Goal: Information Seeking & Learning: Find specific fact

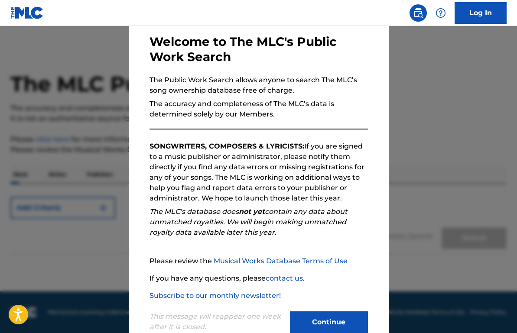
scroll to position [63, 0]
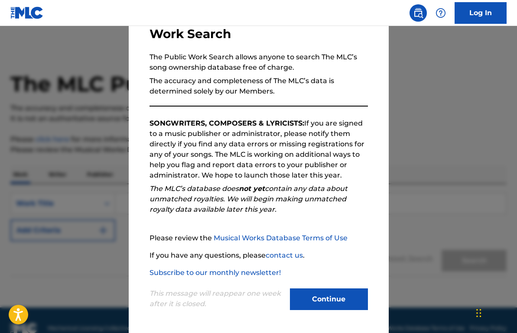
click at [329, 291] on button "Continue" at bounding box center [329, 300] width 78 height 22
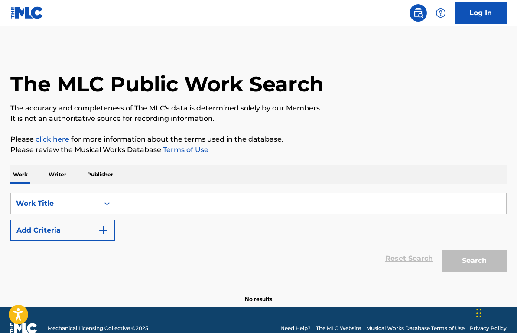
click at [134, 203] on input "Search Form" at bounding box center [310, 203] width 391 height 21
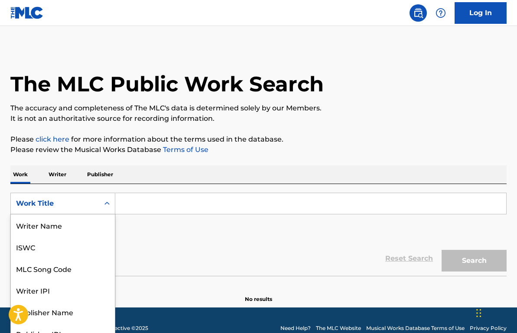
scroll to position [11, 0]
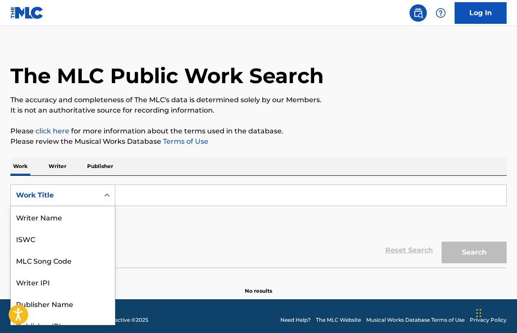
click at [71, 200] on div "Work Title" at bounding box center [55, 195] width 78 height 10
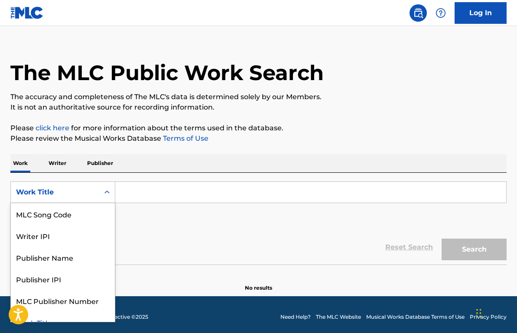
scroll to position [12, 0]
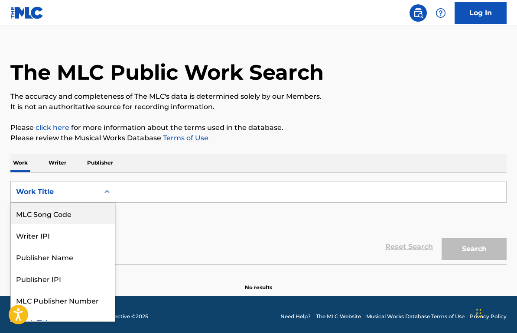
click at [64, 235] on div "Writer IPI" at bounding box center [63, 236] width 104 height 22
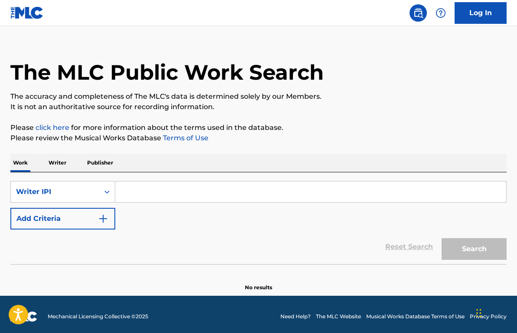
click at [211, 189] on input "Search Form" at bounding box center [310, 192] width 391 height 21
paste input "01264911745"
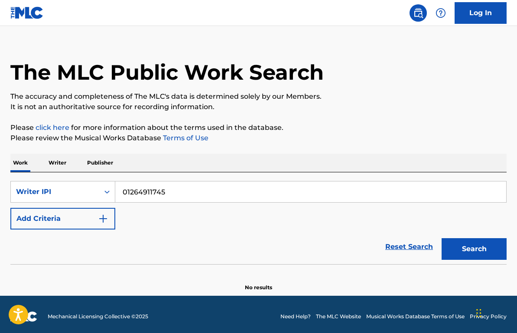
type input "01264911745"
click at [473, 248] on button "Search" at bounding box center [474, 249] width 65 height 22
click at [244, 193] on input "01264911745" at bounding box center [310, 192] width 391 height 21
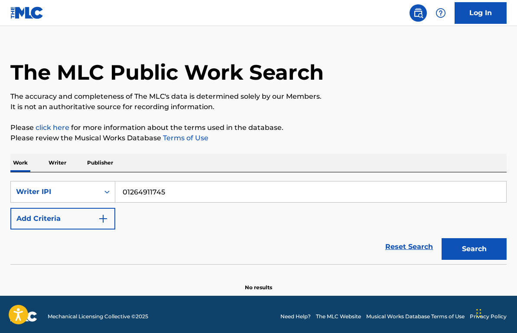
click at [478, 251] on button "Search" at bounding box center [474, 249] width 65 height 22
click at [61, 185] on div "Writer IPI" at bounding box center [55, 192] width 88 height 16
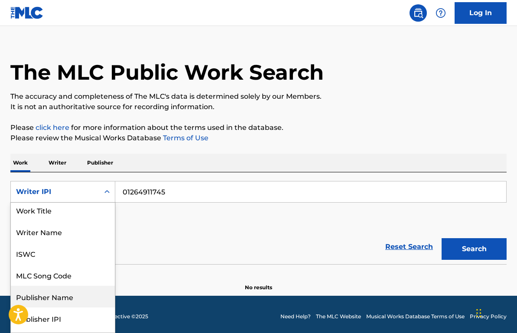
scroll to position [0, 0]
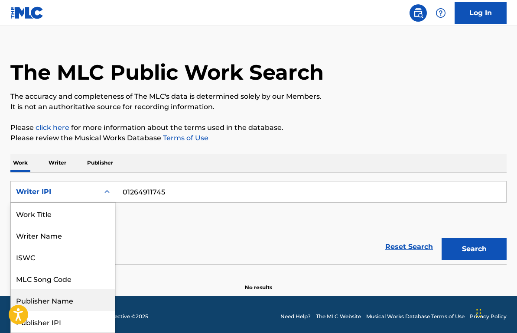
click at [178, 188] on input "01264911745" at bounding box center [310, 192] width 391 height 21
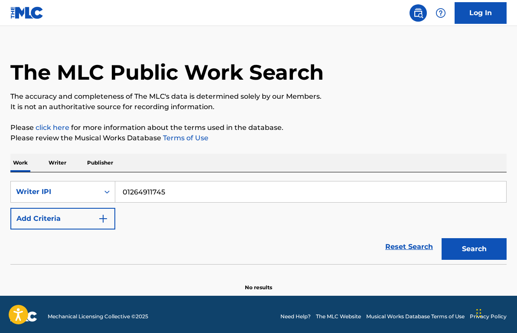
click at [178, 188] on input "01264911745" at bounding box center [310, 192] width 391 height 21
click at [87, 194] on div "Writer IPI" at bounding box center [55, 192] width 78 height 10
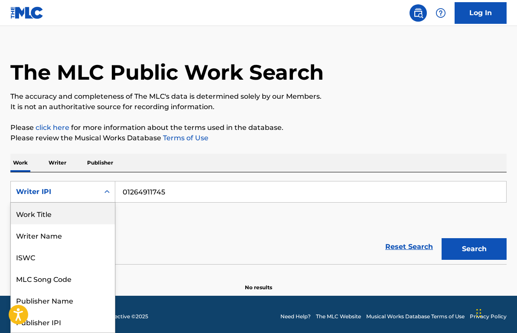
click at [59, 212] on div "Work Title" at bounding box center [63, 214] width 104 height 22
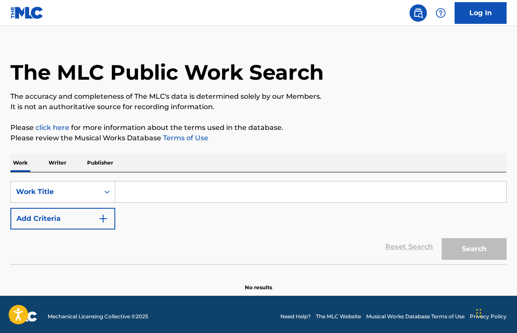
click at [176, 194] on input "Search Form" at bounding box center [310, 192] width 391 height 21
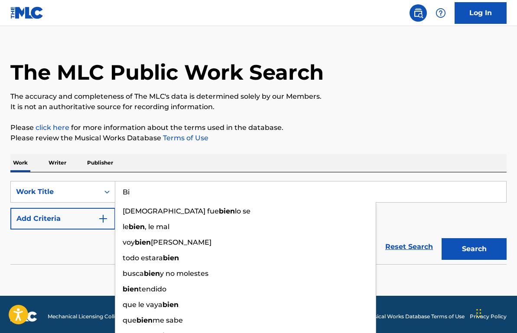
type input "B"
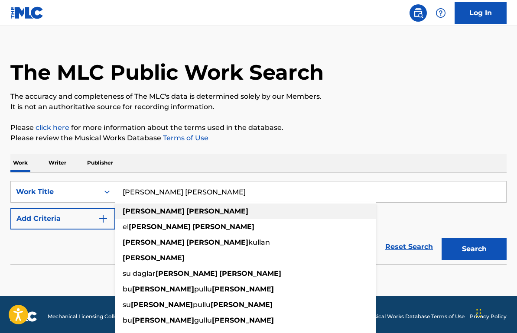
type input "tepe tepe"
click at [176, 212] on div "tepe tepe" at bounding box center [245, 212] width 261 height 16
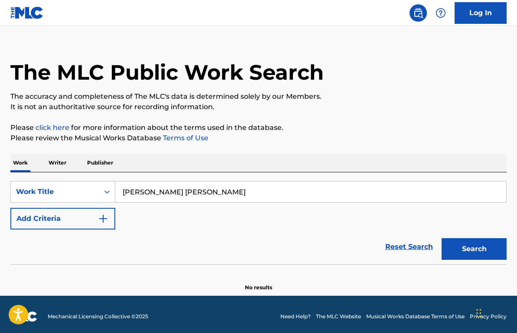
click at [482, 254] on button "Search" at bounding box center [474, 249] width 65 height 22
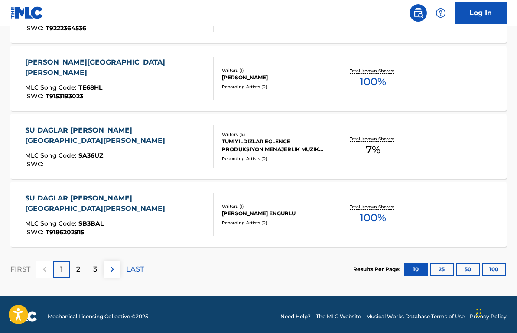
scroll to position [728, 0]
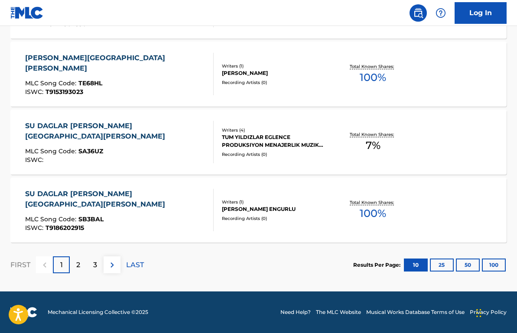
click at [75, 265] on div "2" at bounding box center [78, 265] width 17 height 17
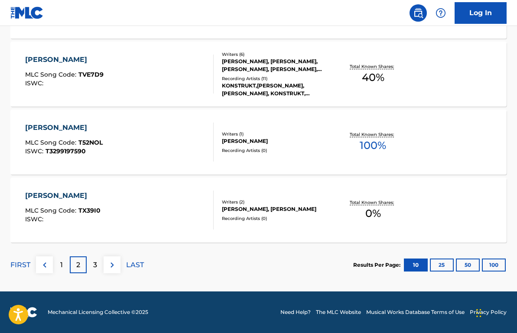
click at [98, 266] on div "3" at bounding box center [95, 265] width 17 height 17
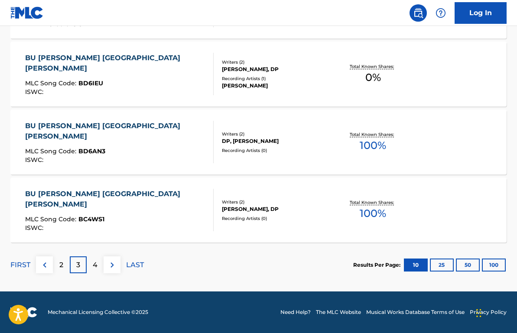
click at [100, 268] on div "4" at bounding box center [95, 265] width 17 height 17
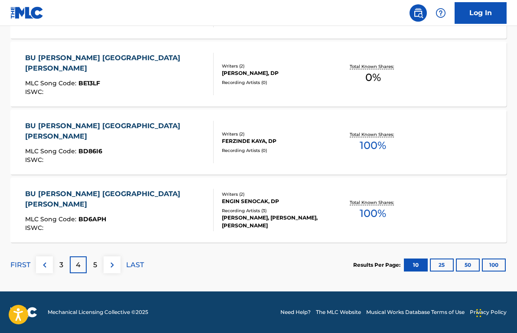
click at [55, 267] on div "3" at bounding box center [61, 265] width 17 height 17
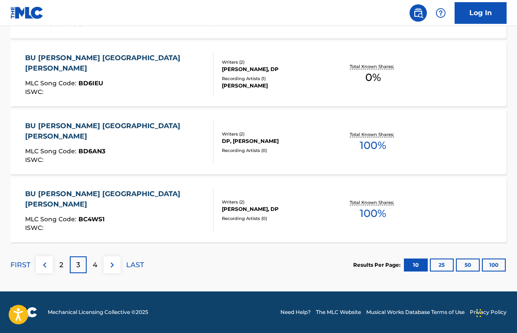
click at [54, 267] on div "2" at bounding box center [61, 265] width 17 height 17
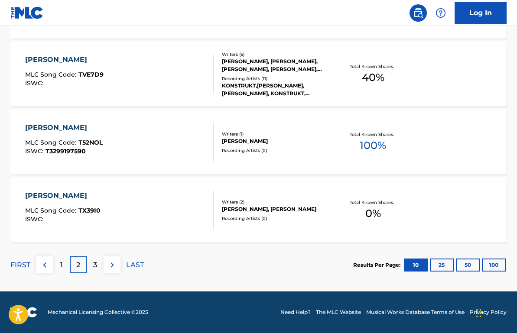
click at [55, 267] on div "1" at bounding box center [61, 265] width 17 height 17
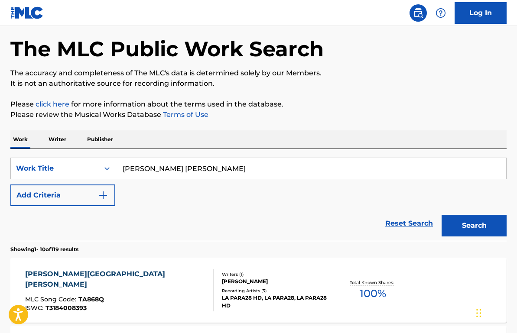
scroll to position [0, 0]
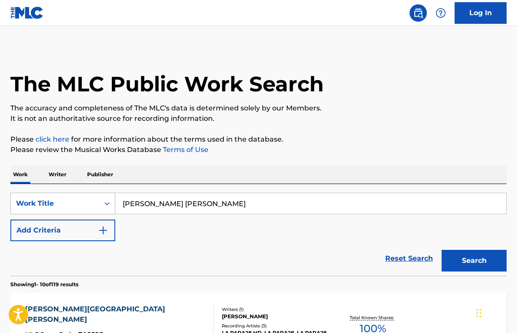
click at [86, 203] on div "Work Title" at bounding box center [62, 204] width 105 height 22
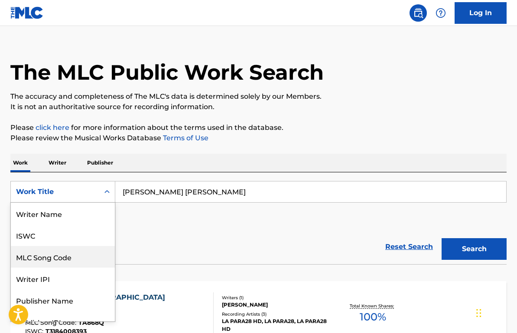
scroll to position [43, 0]
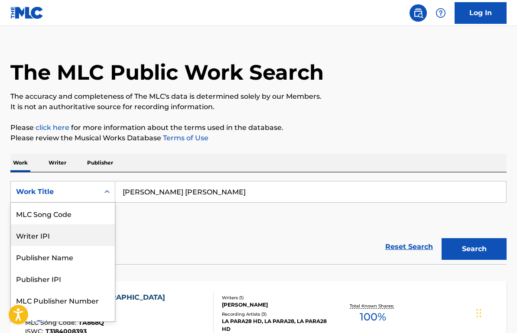
click at [75, 239] on div "Writer IPI" at bounding box center [63, 236] width 104 height 22
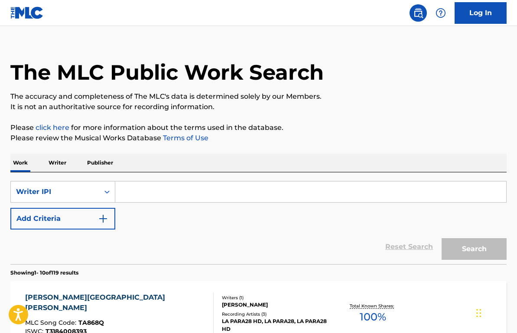
click at [163, 193] on input "Search Form" at bounding box center [310, 192] width 391 height 21
paste input "01264911745"
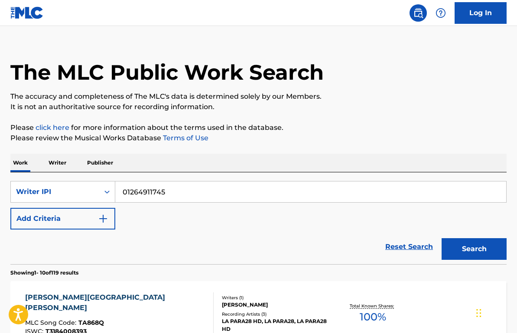
type input "01264911745"
click at [491, 243] on button "Search" at bounding box center [474, 249] width 65 height 22
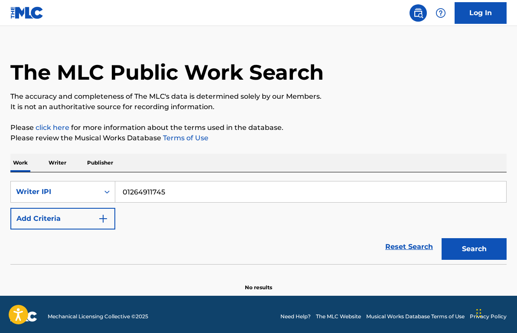
click at [485, 242] on button "Search" at bounding box center [474, 249] width 65 height 22
click at [484, 243] on button "Search" at bounding box center [474, 249] width 65 height 22
click at [81, 189] on div "Writer IPI" at bounding box center [55, 192] width 78 height 10
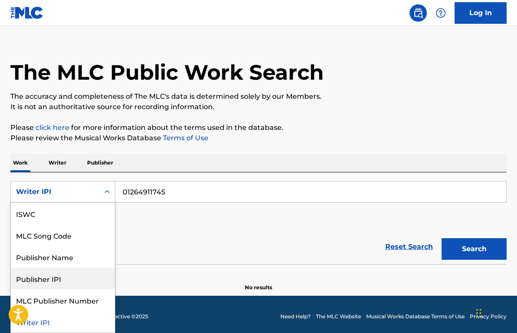
scroll to position [0, 0]
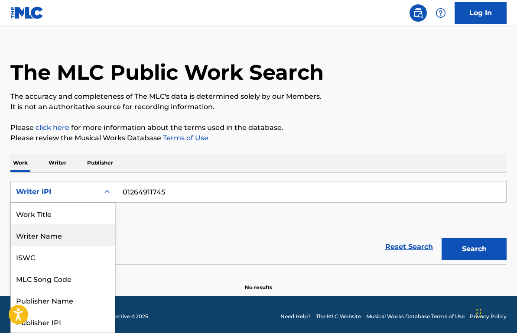
click at [65, 233] on div "Writer Name" at bounding box center [63, 236] width 104 height 22
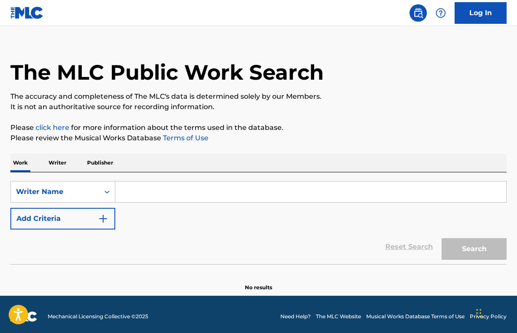
click at [156, 189] on input "Search Form" at bounding box center [310, 192] width 391 height 21
paste input "DHANROOS MELENDEZ"
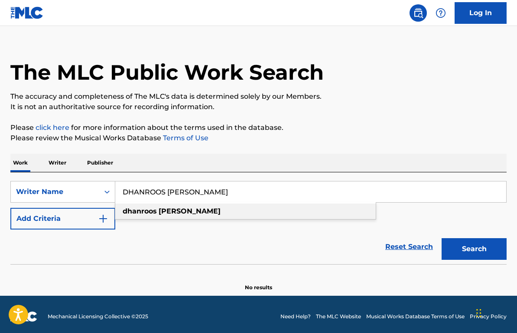
click at [161, 209] on strong "melendez" at bounding box center [190, 211] width 62 height 8
type input "dhanroos melendez"
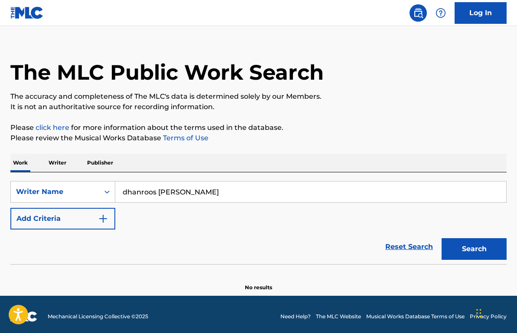
click at [465, 248] on button "Search" at bounding box center [474, 249] width 65 height 22
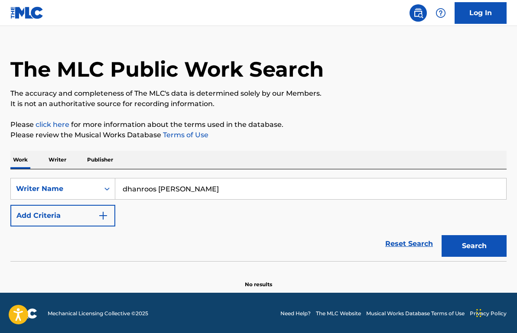
scroll to position [16, 0]
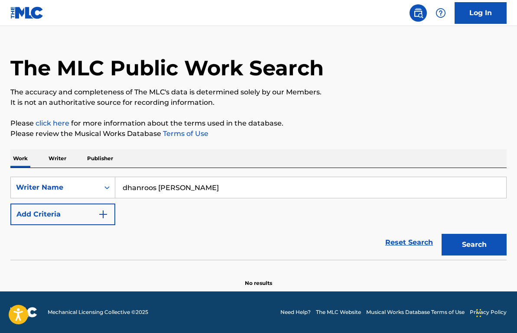
click at [471, 246] on button "Search" at bounding box center [474, 245] width 65 height 22
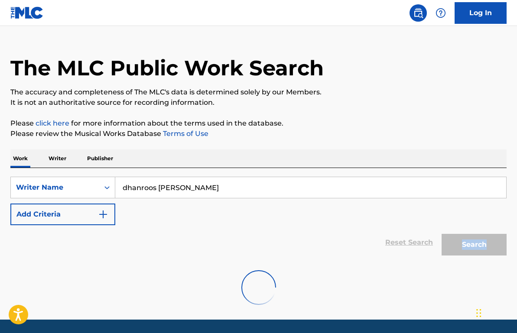
click at [471, 246] on div "Search" at bounding box center [471, 242] width 69 height 35
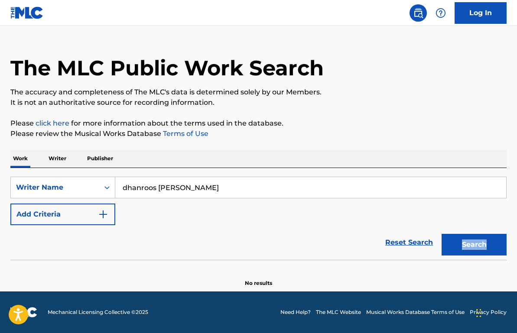
click at [471, 246] on button "Search" at bounding box center [474, 245] width 65 height 22
click at [212, 191] on input "dhanroos melendez" at bounding box center [310, 187] width 391 height 21
click at [100, 186] on div "Search Form" at bounding box center [107, 188] width 16 height 16
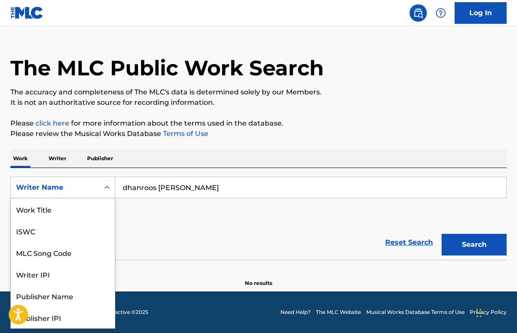
scroll to position [43, 0]
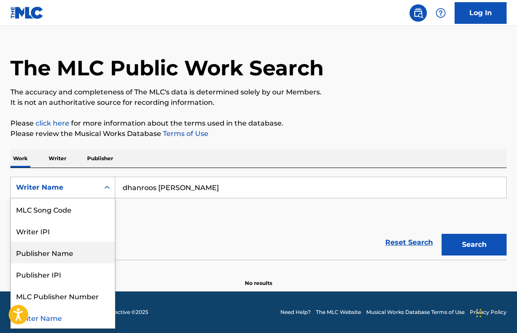
click at [80, 260] on div "Publisher Name" at bounding box center [63, 253] width 104 height 22
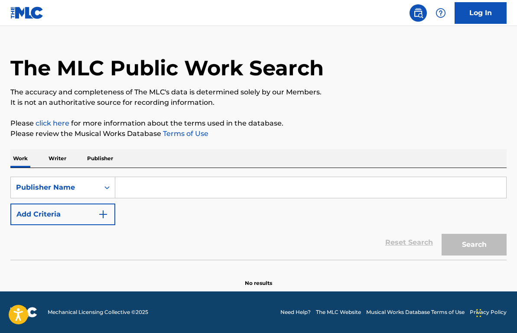
click at [172, 185] on input "Search Form" at bounding box center [310, 187] width 391 height 21
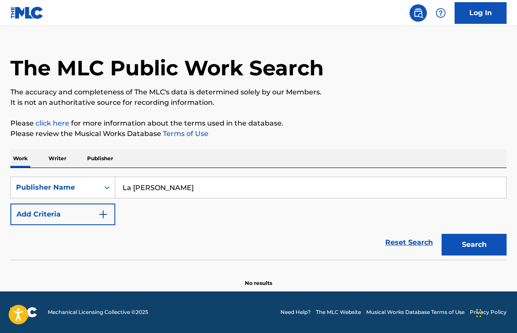
type input "La Zona Franka"
click at [442, 234] on button "Search" at bounding box center [474, 245] width 65 height 22
click at [228, 190] on input "La Zona Franka" at bounding box center [310, 187] width 391 height 21
click at [227, 191] on input "La Zona Franka" at bounding box center [310, 187] width 391 height 21
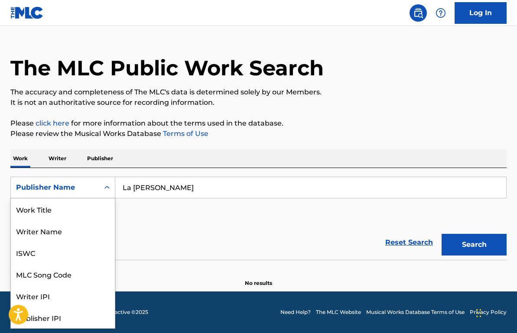
click at [61, 195] on div "Publisher Name" at bounding box center [55, 187] width 88 height 16
click at [94, 157] on p "Publisher" at bounding box center [100, 159] width 31 height 18
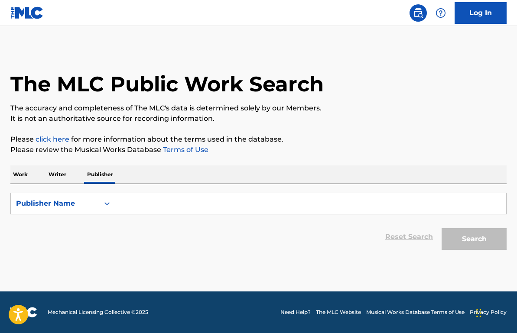
click at [133, 204] on input "Search Form" at bounding box center [310, 203] width 391 height 21
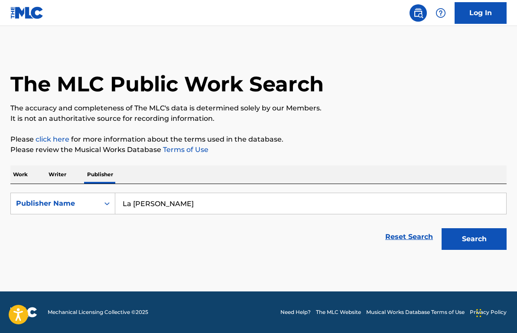
type input "La zona franka"
click at [442, 228] on button "Search" at bounding box center [474, 239] width 65 height 22
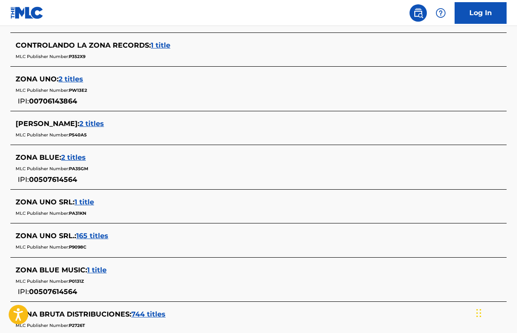
scroll to position [377, 0]
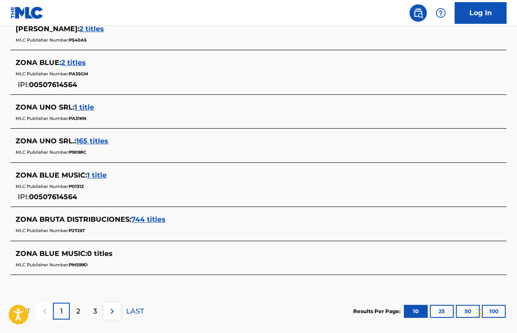
click at [77, 309] on p "2" at bounding box center [78, 311] width 4 height 10
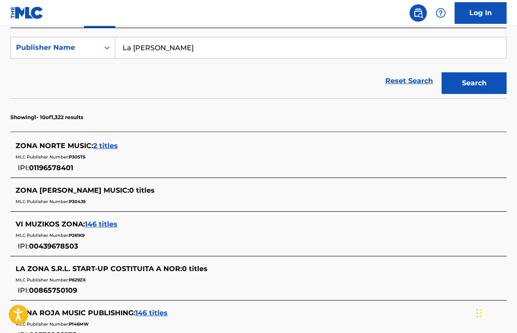
scroll to position [143, 0]
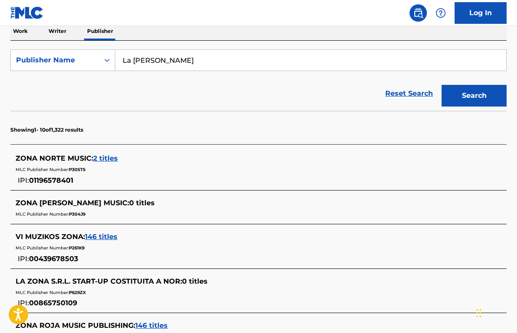
click at [29, 32] on p "Work" at bounding box center [20, 31] width 20 height 18
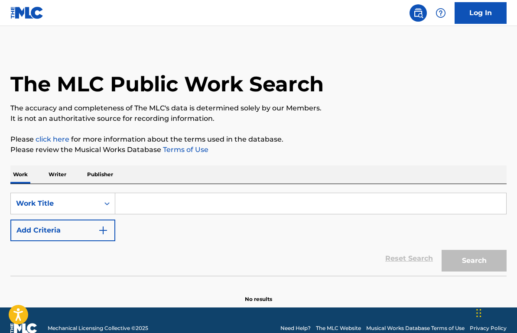
click at [59, 171] on p "Writer" at bounding box center [57, 175] width 23 height 18
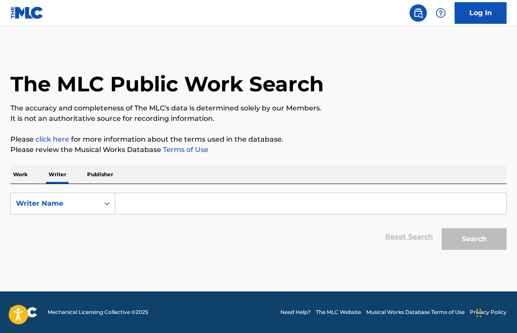
click at [177, 203] on input "Search Form" at bounding box center [310, 203] width 391 height 21
click at [22, 176] on p "Work" at bounding box center [20, 175] width 20 height 18
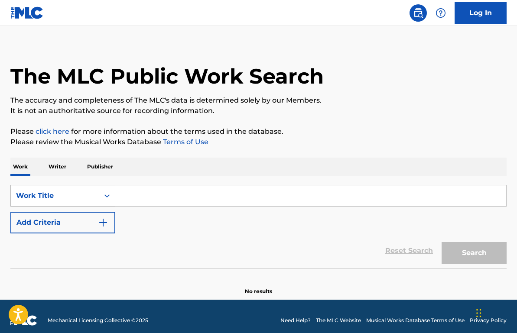
click at [86, 207] on div "Work Title" at bounding box center [62, 196] width 105 height 22
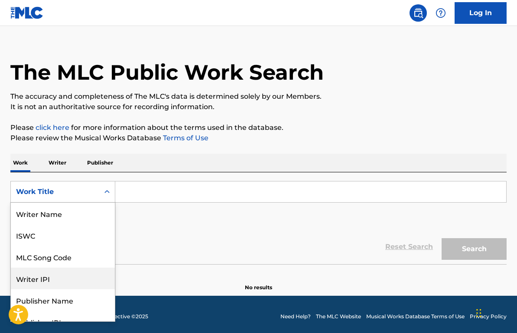
scroll to position [55, 0]
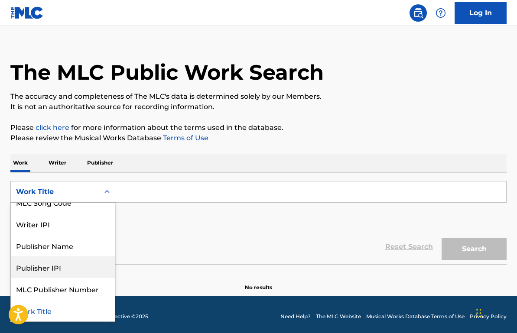
click at [65, 269] on div "Publisher IPI" at bounding box center [63, 268] width 104 height 22
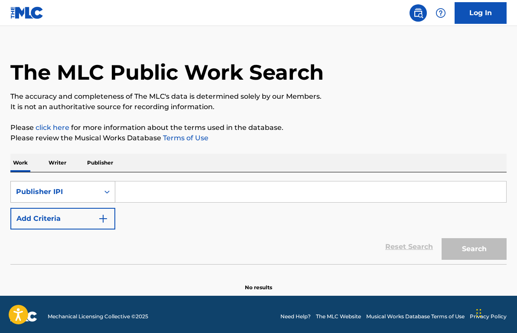
click at [71, 195] on div "Publisher IPI" at bounding box center [55, 192] width 78 height 10
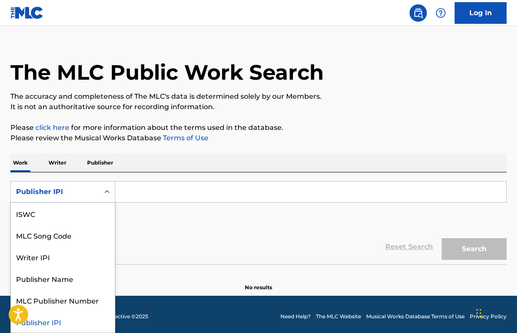
scroll to position [0, 0]
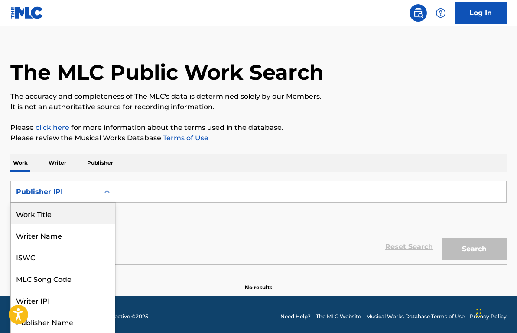
click at [67, 218] on div "Work Title" at bounding box center [63, 214] width 104 height 22
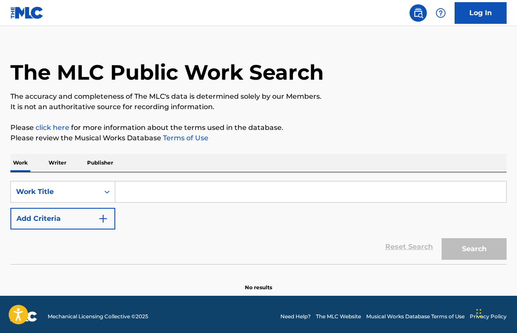
click at [158, 192] on input "Search Form" at bounding box center [310, 192] width 391 height 21
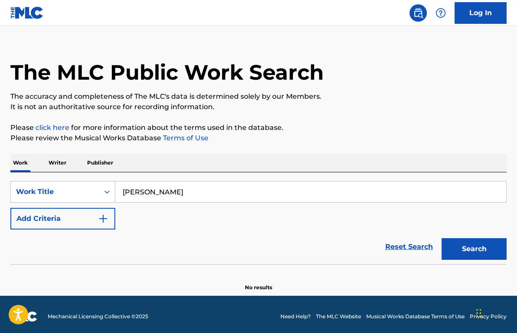
type input "Susana"
click at [442, 238] on button "Search" at bounding box center [474, 249] width 65 height 22
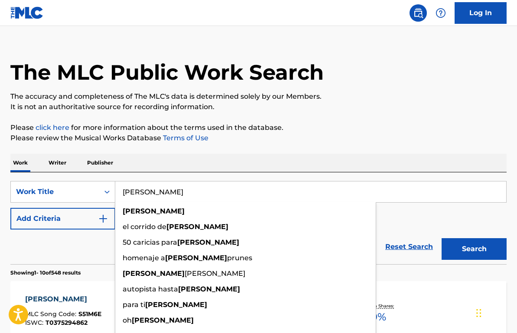
click at [85, 299] on div "SUSANA" at bounding box center [63, 299] width 76 height 10
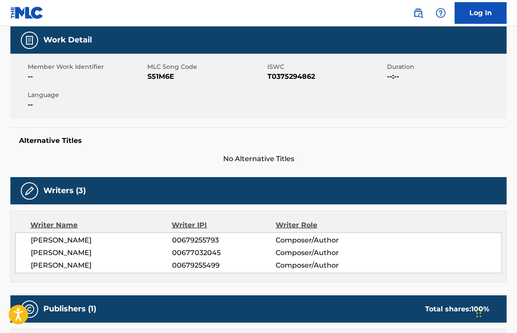
scroll to position [205, 0]
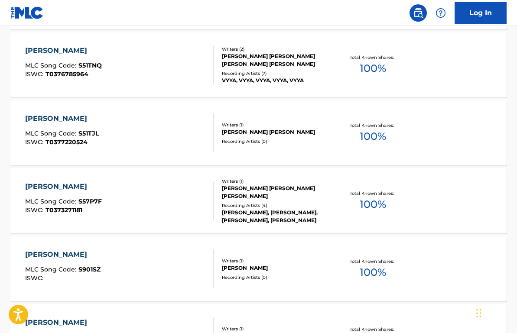
scroll to position [521, 0]
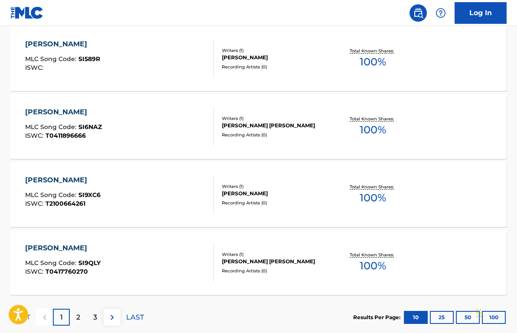
click at [444, 317] on button "25" at bounding box center [442, 317] width 24 height 13
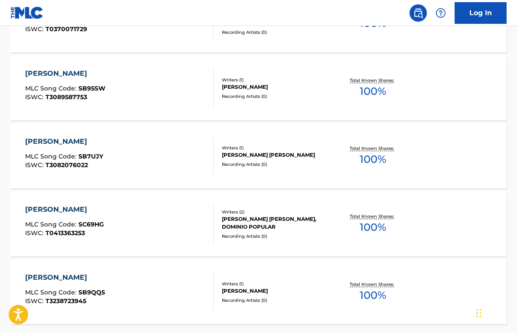
scroll to position [1737, 0]
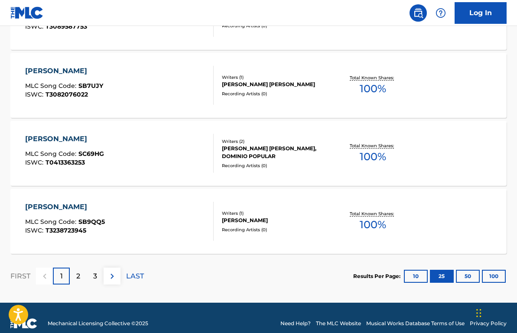
click at [489, 278] on button "100" at bounding box center [494, 276] width 24 height 13
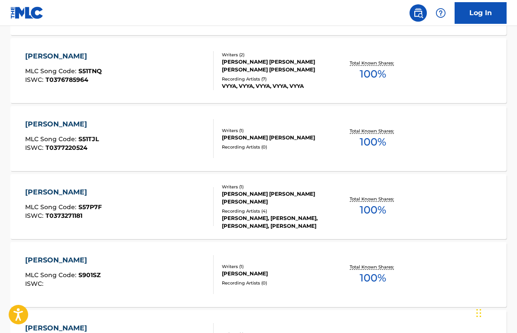
scroll to position [0, 0]
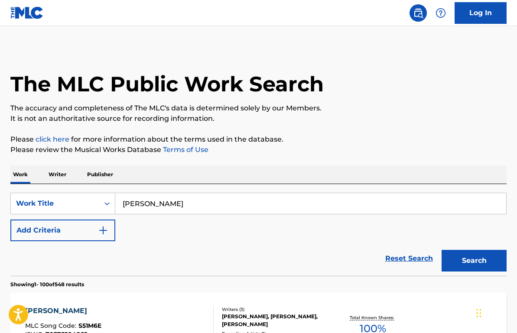
click at [70, 230] on button "Add Criteria" at bounding box center [62, 231] width 105 height 22
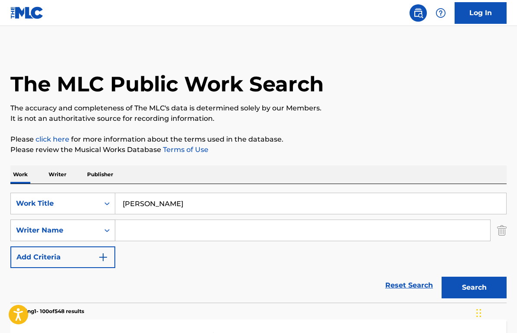
click at [82, 233] on div "Writer Name" at bounding box center [62, 231] width 105 height 22
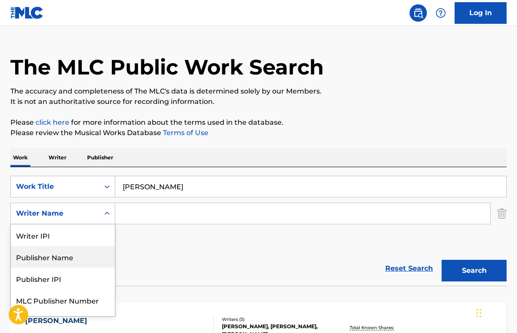
scroll to position [16, 0]
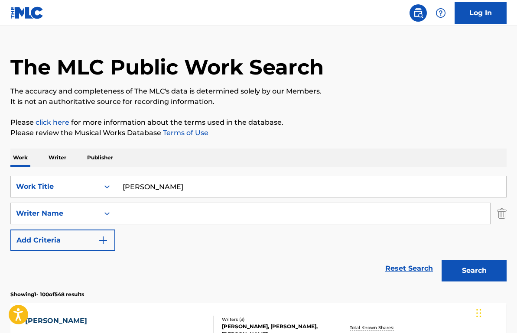
click at [169, 182] on input "Susana" at bounding box center [310, 186] width 391 height 21
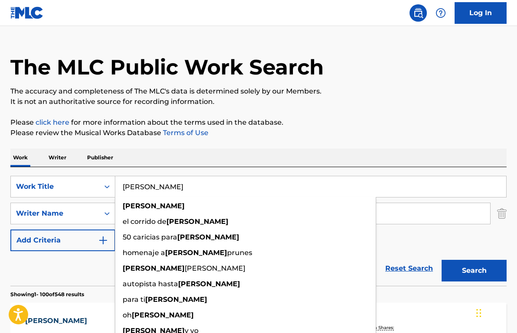
paste input "UAREZ GIOVANNI"
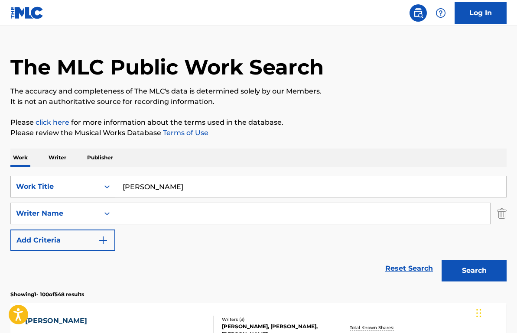
drag, startPoint x: 156, startPoint y: 187, endPoint x: 113, endPoint y: 182, distance: 43.6
click at [113, 182] on div "SearchWithCriteriab7da33c5-21d2-4043-bbb2-80190211d7ba Work Title SUAREZ GIOVAN…" at bounding box center [258, 187] width 496 height 22
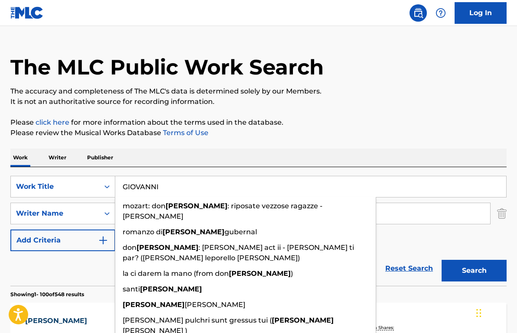
click at [186, 186] on input "GIOVANNI" at bounding box center [310, 186] width 391 height 21
paste input "SUAREZ G"
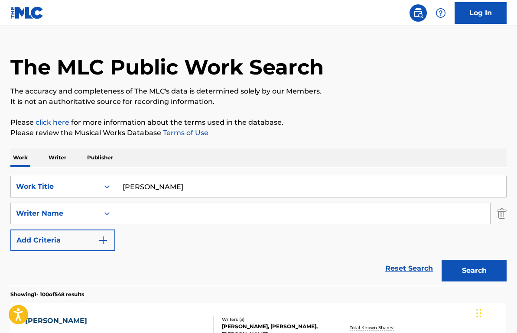
click at [159, 186] on input "GIOVANNISUAREZ G" at bounding box center [310, 186] width 391 height 21
drag, startPoint x: 210, startPoint y: 184, endPoint x: 192, endPoint y: 185, distance: 18.7
click at [192, 185] on input "GIOVANNI SUAREZ G" at bounding box center [310, 186] width 391 height 21
type input "GIOVANNI SUAREZ"
click at [442, 260] on button "Search" at bounding box center [474, 271] width 65 height 22
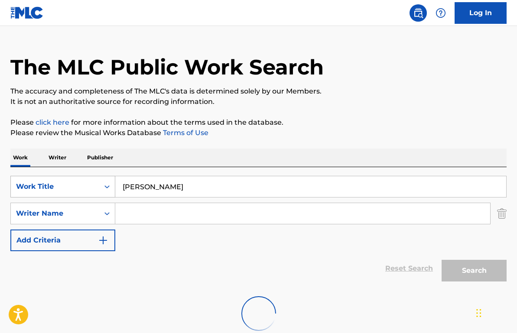
click at [81, 190] on div "Work Title" at bounding box center [55, 187] width 78 height 10
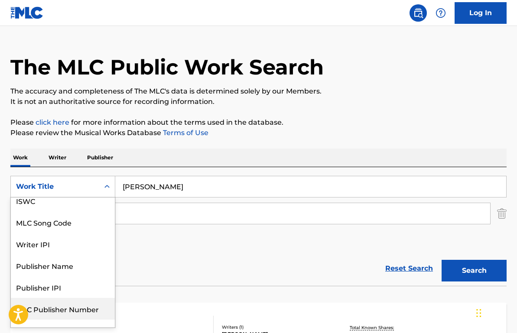
scroll to position [0, 0]
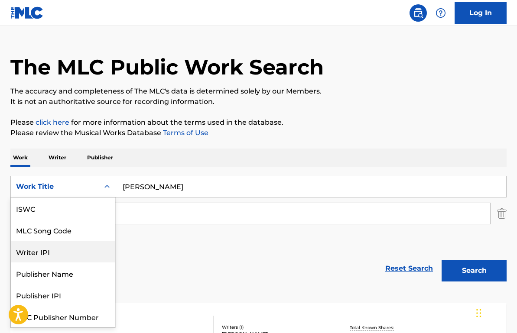
click at [68, 251] on div "Writer IPI" at bounding box center [63, 252] width 104 height 22
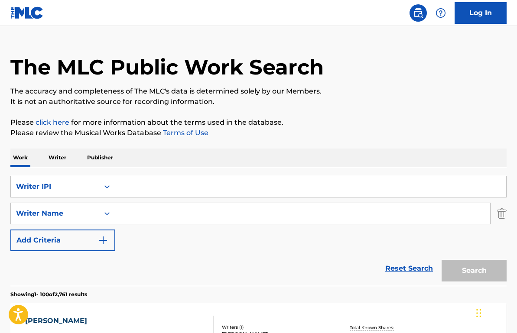
click at [499, 211] on img "Search Form" at bounding box center [502, 214] width 10 height 22
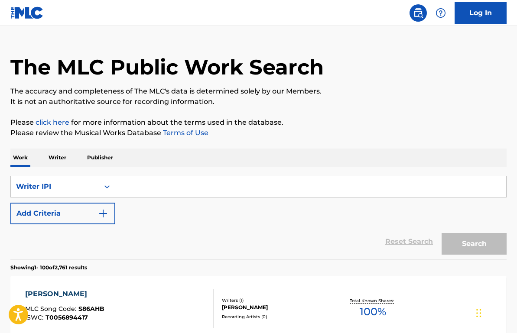
click at [171, 184] on input "Search Form" at bounding box center [310, 186] width 391 height 21
paste input "00602927362"
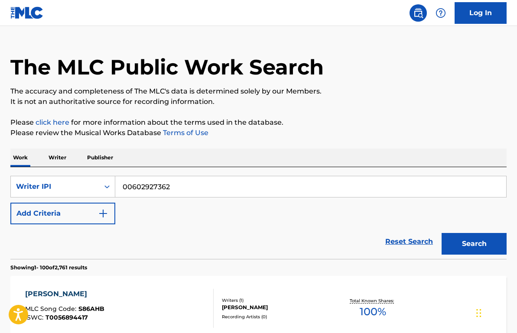
type input "00602927362"
click at [472, 238] on button "Search" at bounding box center [474, 244] width 65 height 22
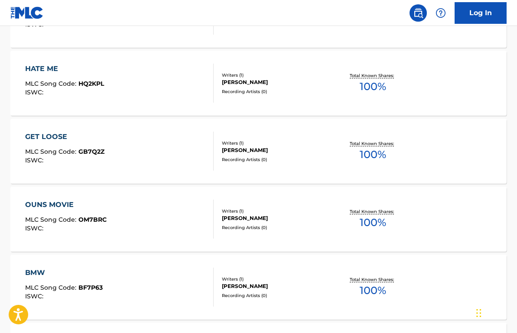
scroll to position [3802, 0]
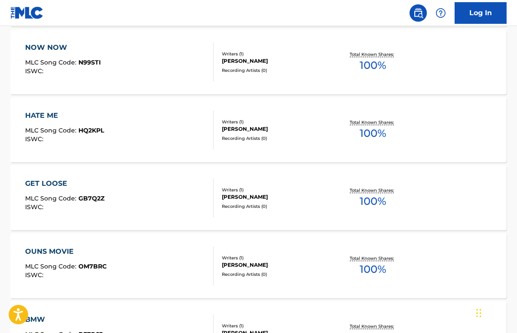
click at [259, 263] on div "GIOVANNI SUAREZ" at bounding box center [277, 265] width 110 height 8
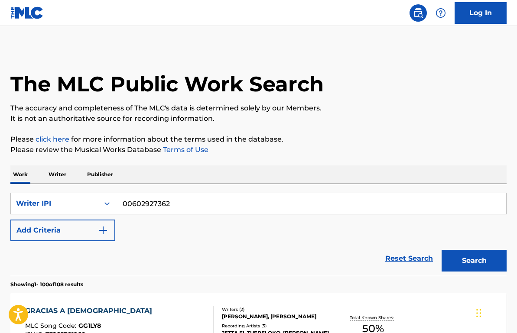
scroll to position [3825, 0]
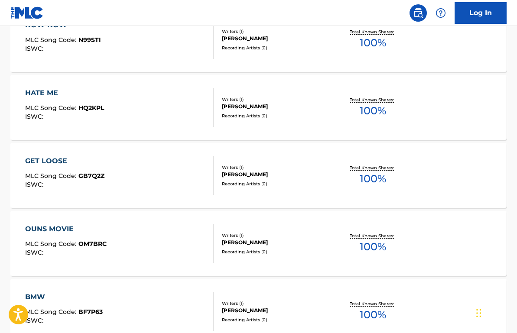
click at [54, 94] on div "HATE ME" at bounding box center [64, 93] width 79 height 10
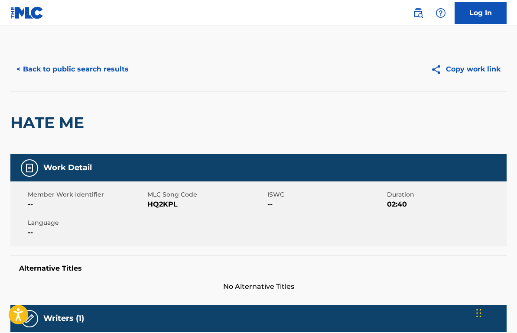
scroll to position [278, 0]
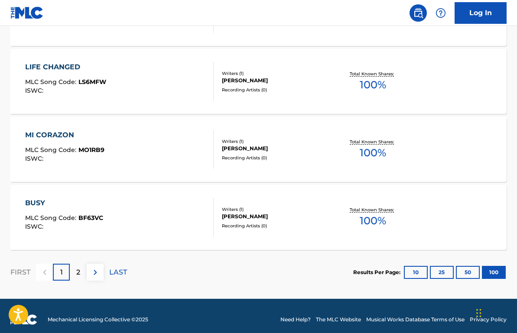
scroll to position [6852, 0]
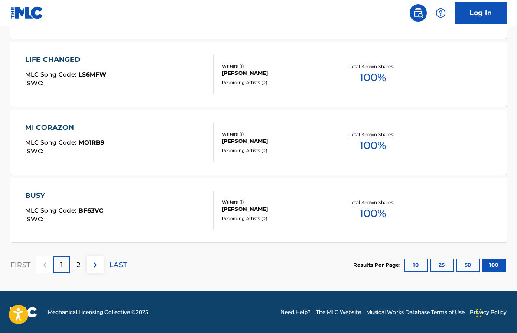
click at [81, 263] on div "2" at bounding box center [78, 265] width 17 height 17
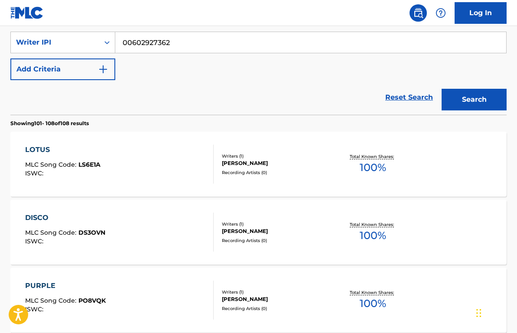
scroll to position [331, 0]
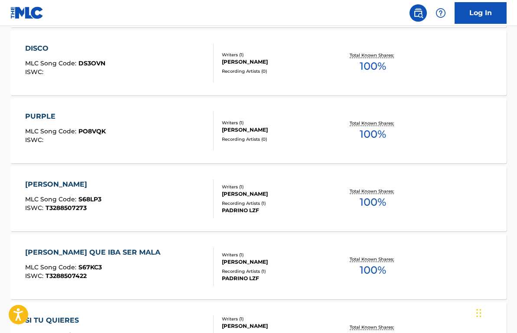
click at [42, 184] on div "SUSANA" at bounding box center [63, 184] width 76 height 10
